Goal: Information Seeking & Learning: Learn about a topic

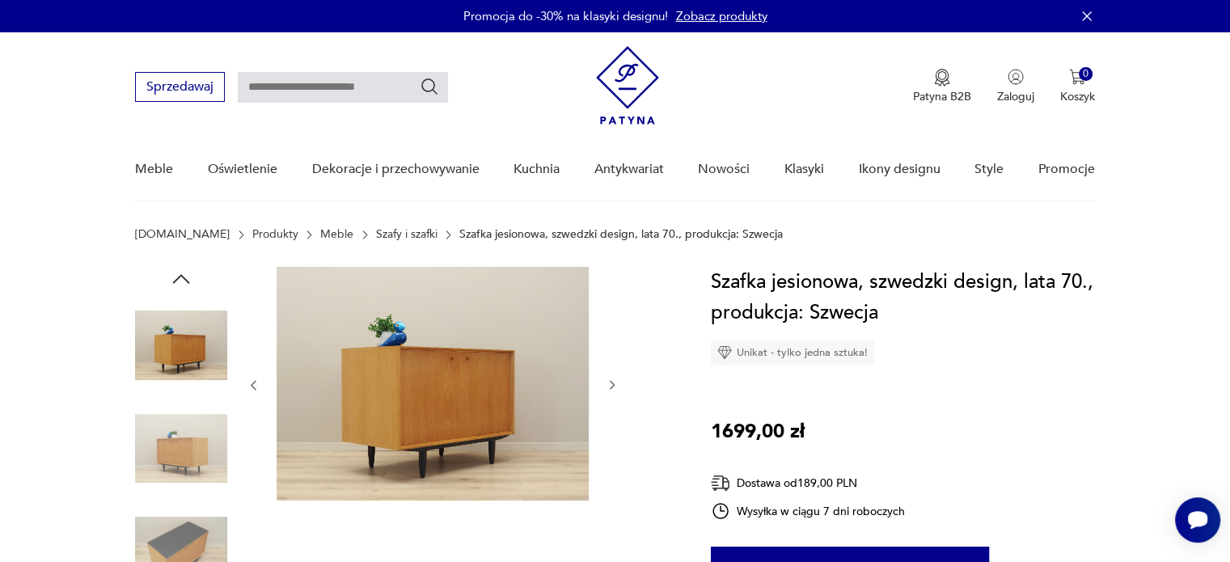
click at [612, 381] on icon "button" at bounding box center [613, 385] width 14 height 14
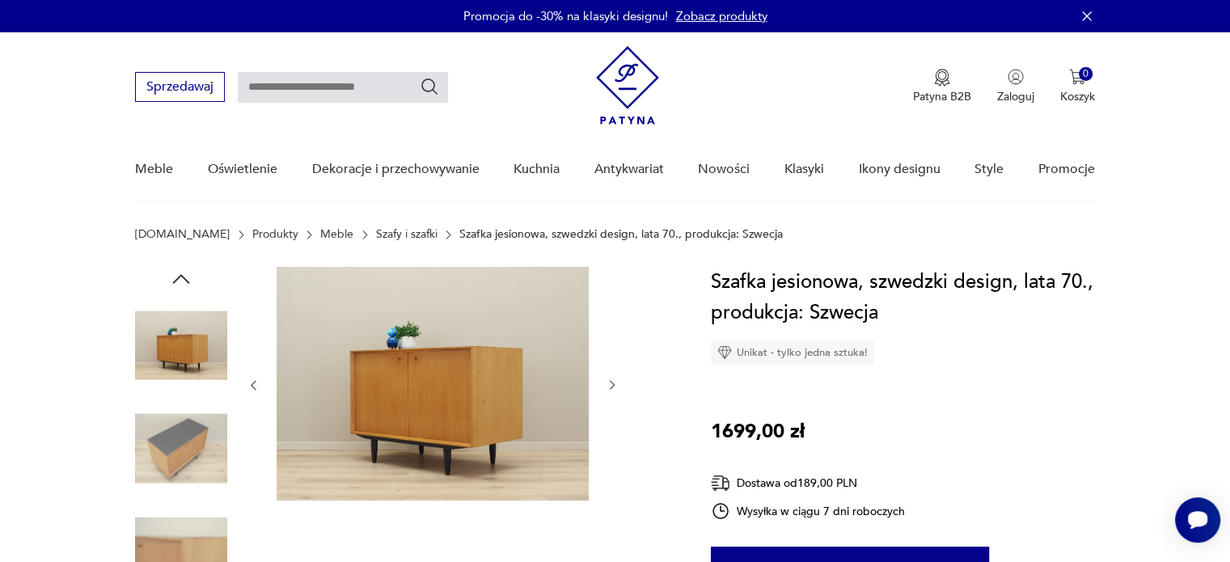
click at [612, 381] on icon "button" at bounding box center [613, 385] width 14 height 14
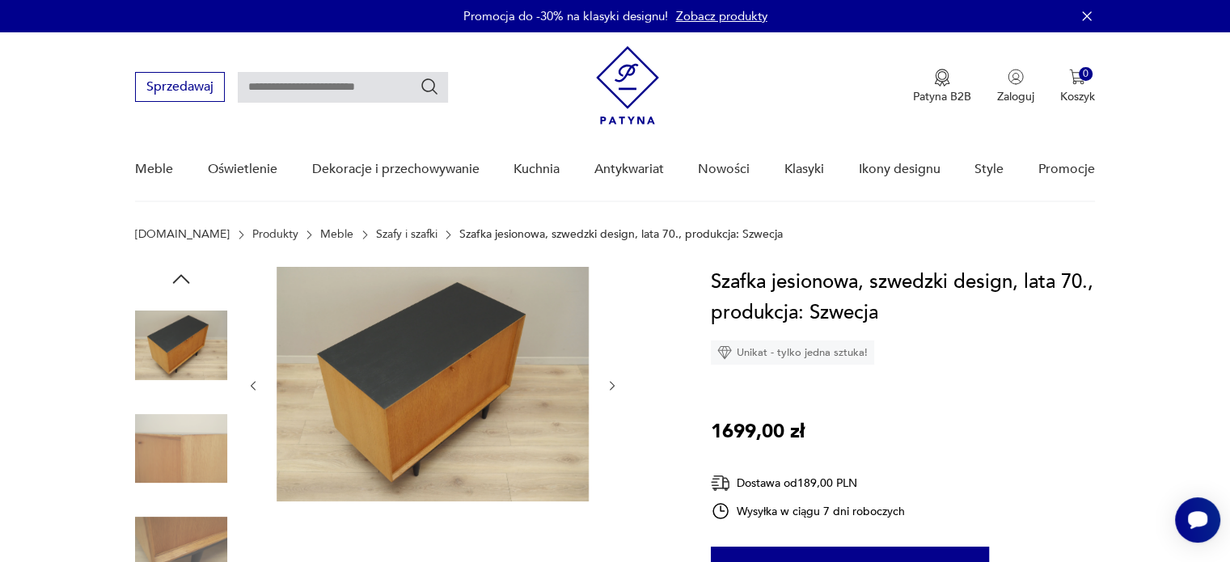
click at [612, 381] on icon "button" at bounding box center [613, 386] width 14 height 14
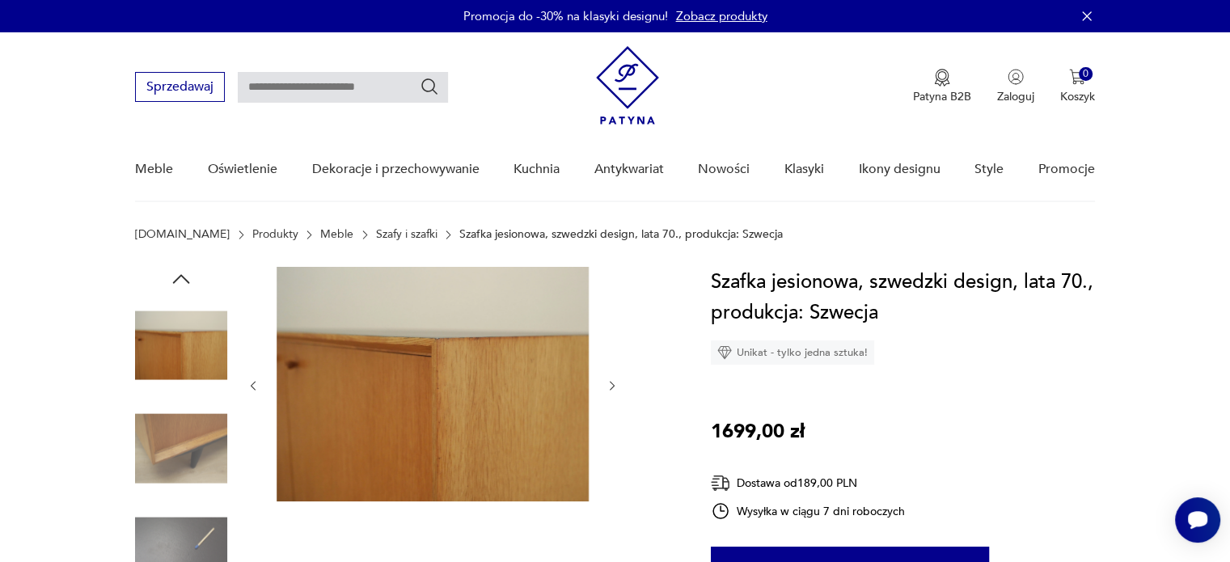
click at [612, 381] on icon "button" at bounding box center [613, 386] width 14 height 14
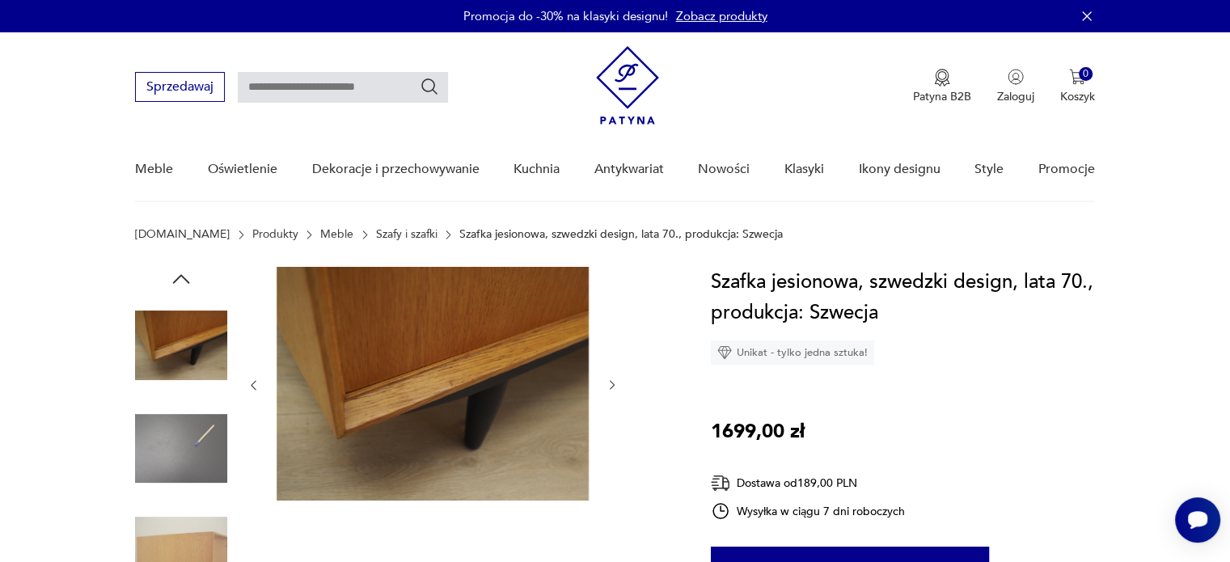
click at [612, 381] on icon "button" at bounding box center [613, 385] width 14 height 14
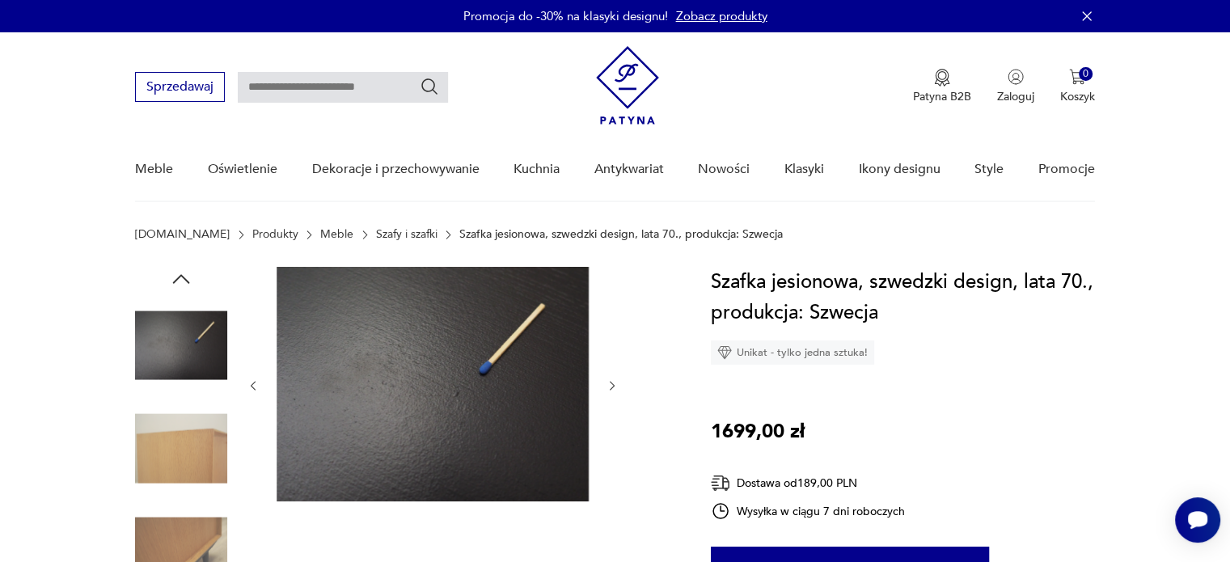
click at [612, 381] on icon "button" at bounding box center [613, 386] width 14 height 14
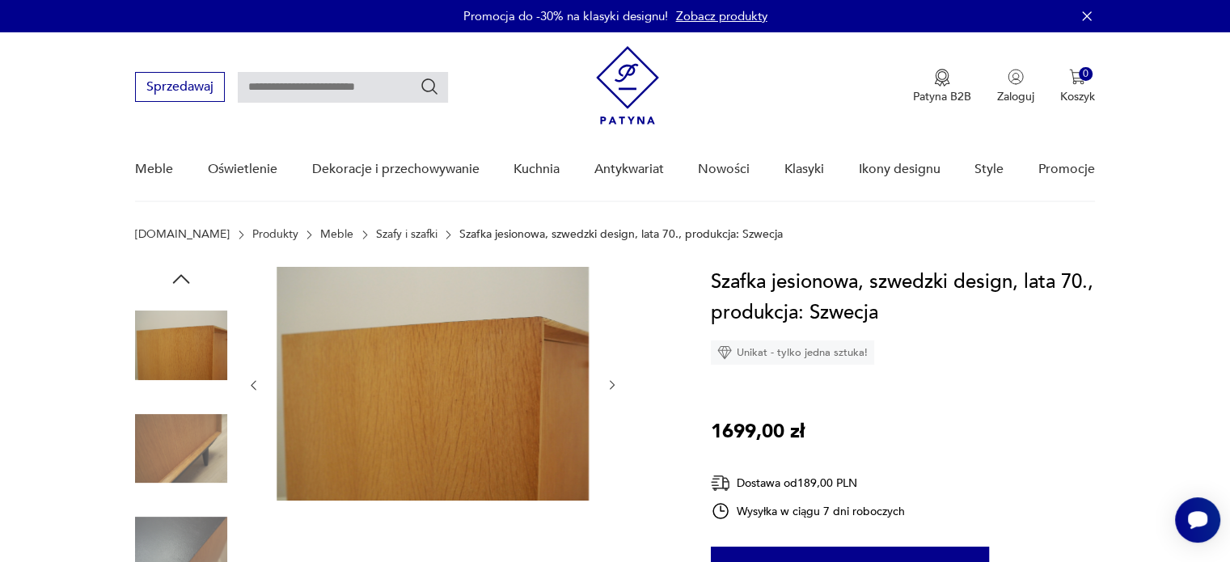
click at [612, 381] on icon "button" at bounding box center [613, 385] width 14 height 14
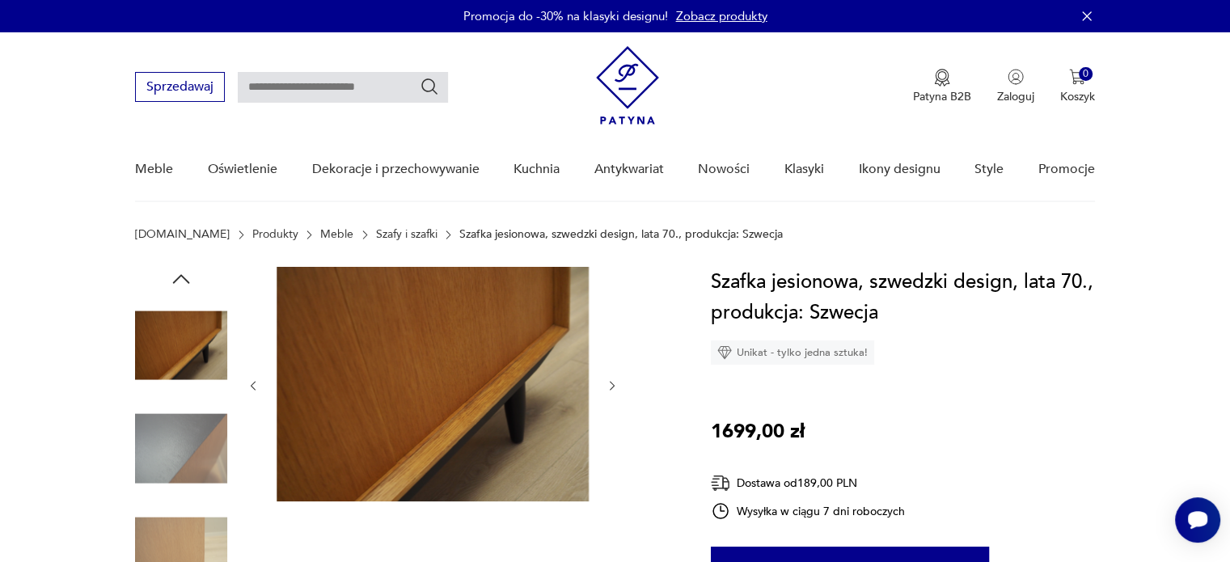
click at [185, 271] on icon "button" at bounding box center [181, 279] width 24 height 24
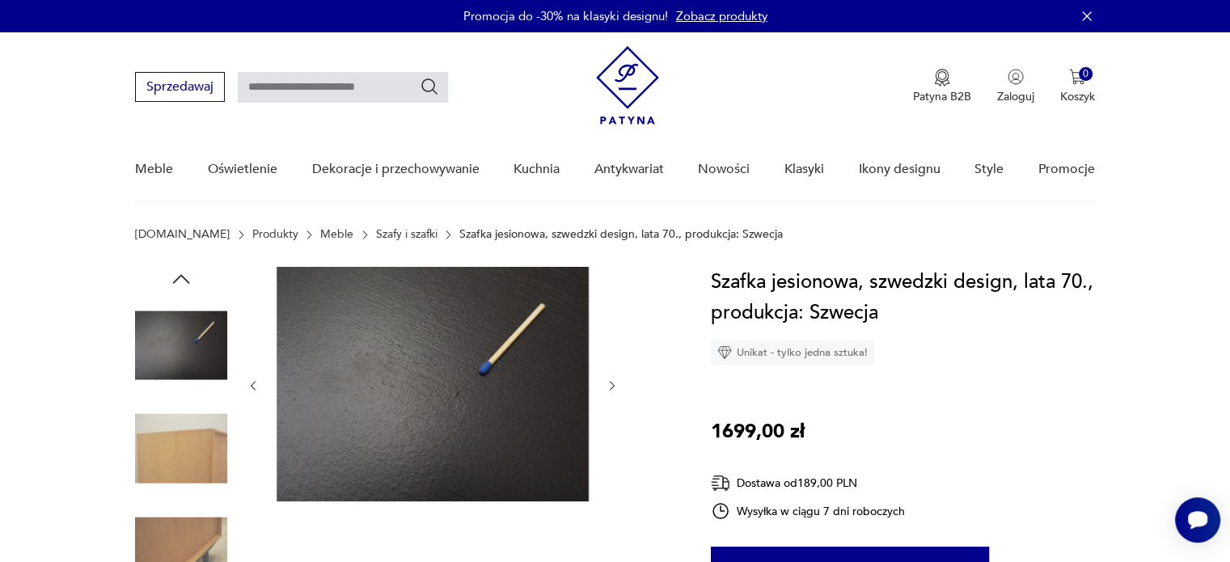
click at [185, 271] on icon "button" at bounding box center [181, 279] width 24 height 24
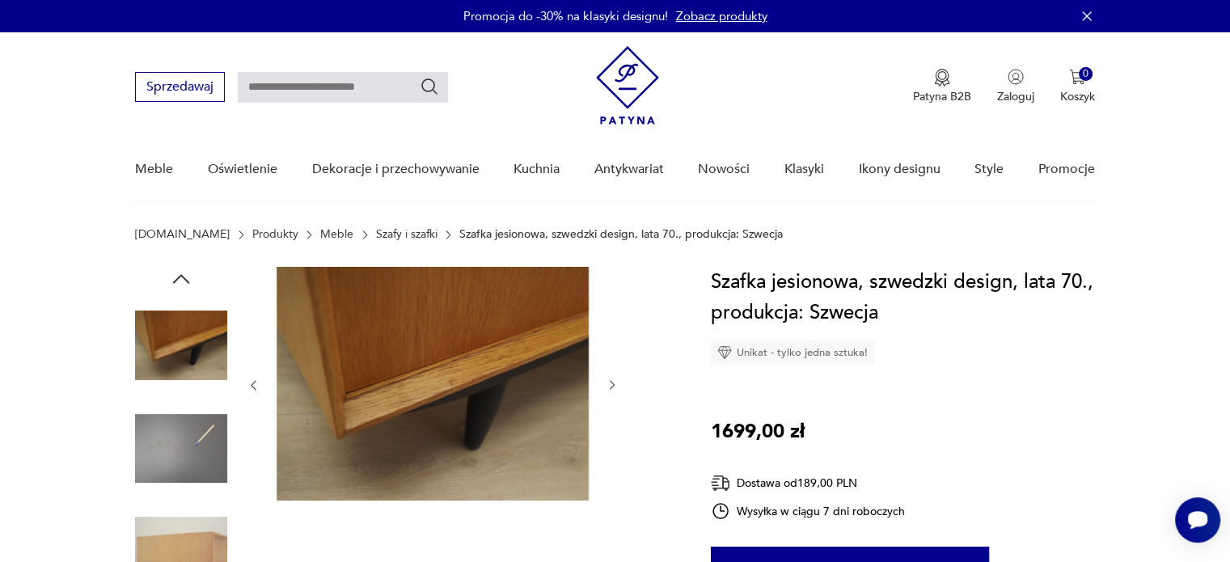
click at [185, 271] on icon "button" at bounding box center [181, 279] width 24 height 24
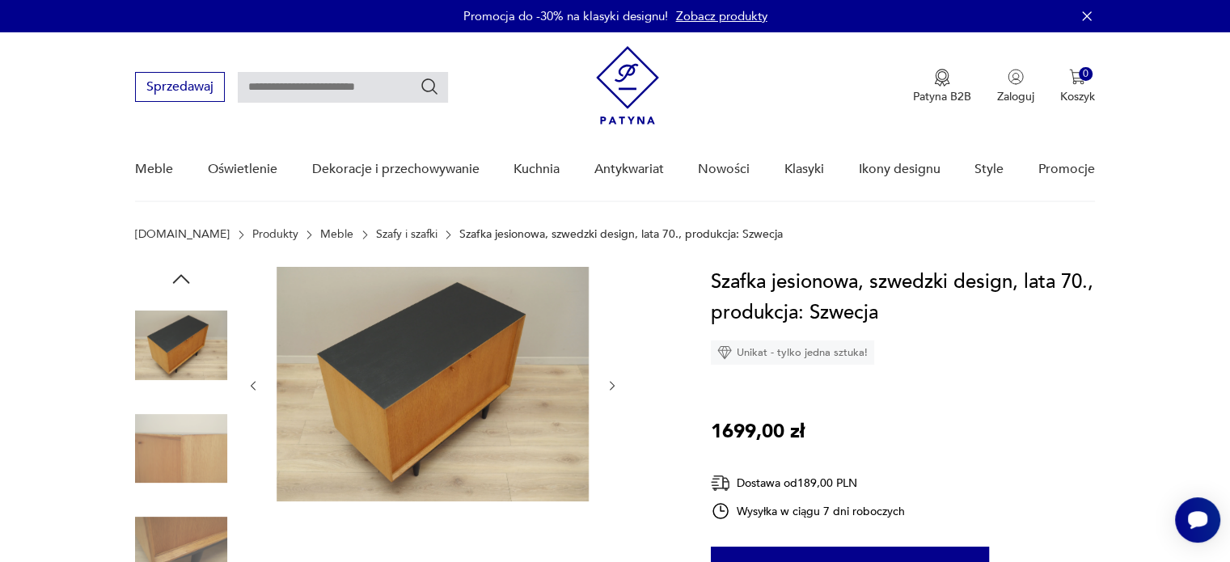
click at [185, 271] on icon "button" at bounding box center [181, 279] width 24 height 24
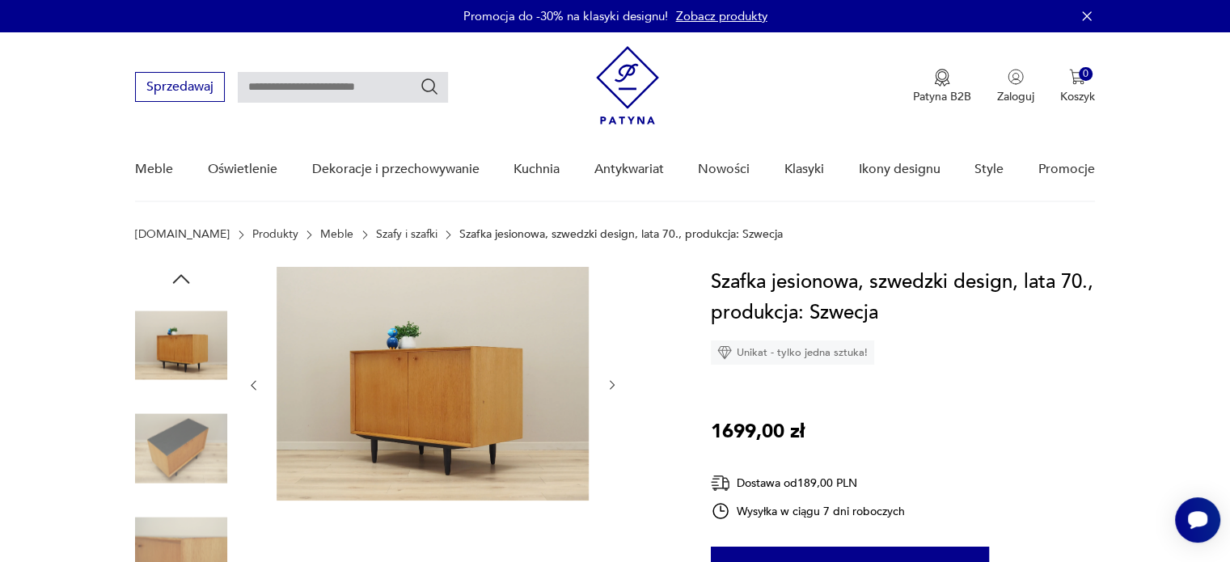
click at [185, 271] on icon "button" at bounding box center [181, 279] width 24 height 24
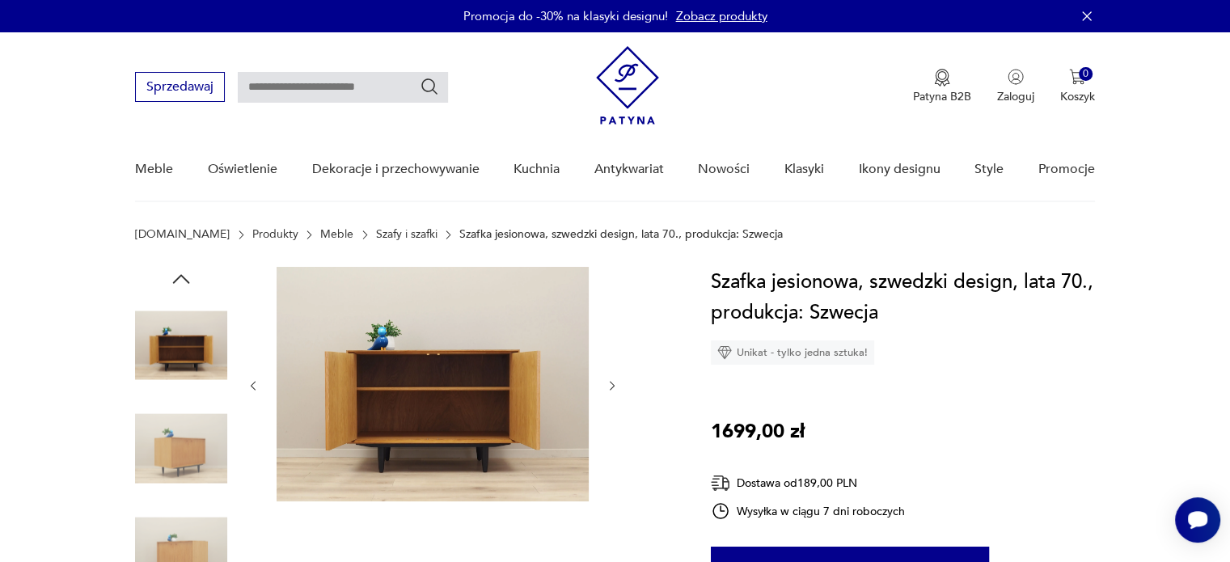
click at [185, 271] on icon "button" at bounding box center [181, 279] width 24 height 24
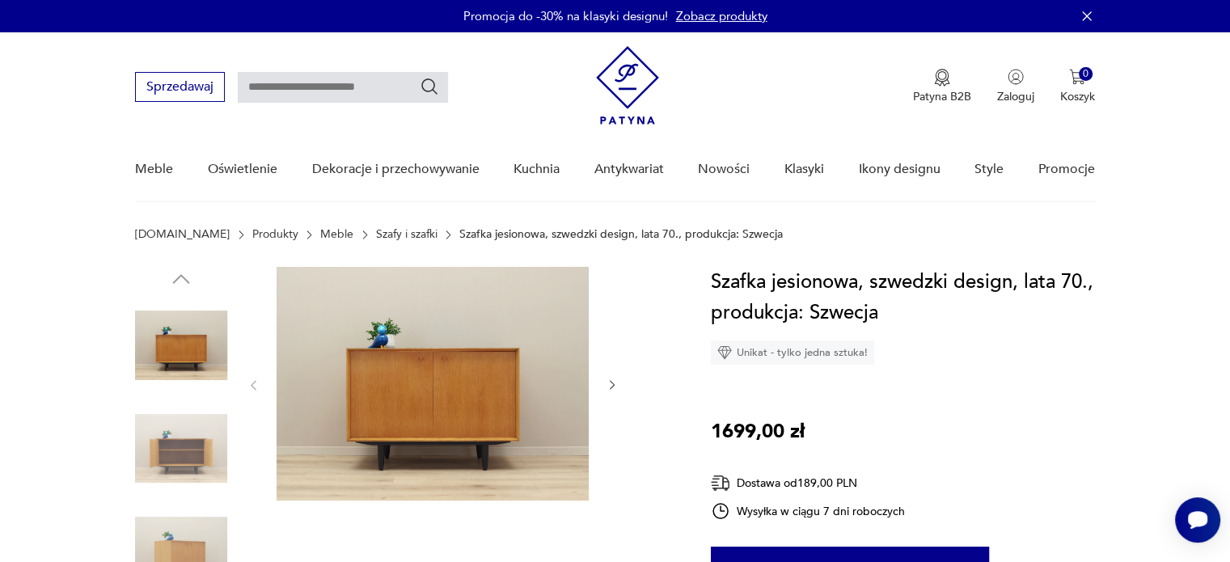
click at [188, 440] on img at bounding box center [181, 449] width 92 height 92
